Goal: Check status

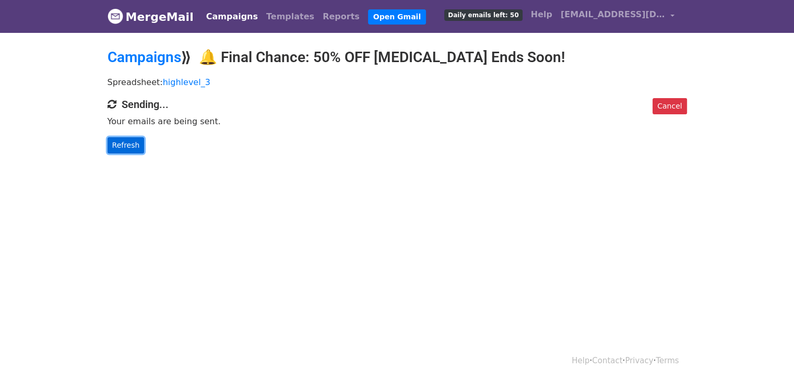
click at [124, 143] on link "Refresh" at bounding box center [126, 145] width 37 height 16
